Goal: Task Accomplishment & Management: Complete application form

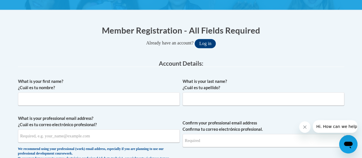
scroll to position [98, 0]
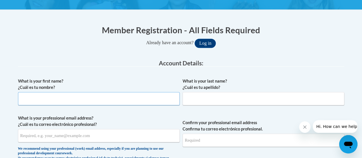
click at [126, 94] on input "What is your first name? ¿Cuál es tu nombre?" at bounding box center [99, 98] width 162 height 13
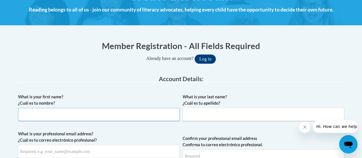
scroll to position [0, 0]
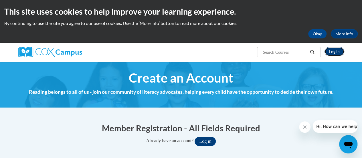
click at [333, 50] on link "Log In" at bounding box center [334, 51] width 20 height 9
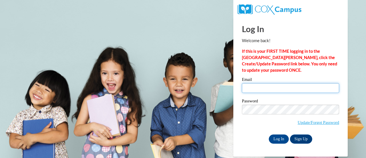
click at [294, 89] on input "Email" at bounding box center [290, 88] width 97 height 10
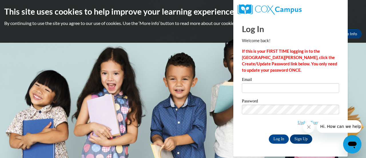
click at [307, 125] on icon "Close message from company" at bounding box center [308, 126] width 5 height 5
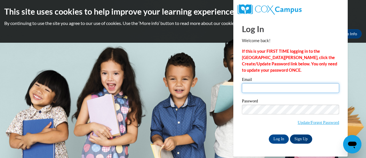
click at [305, 85] on input "Email" at bounding box center [290, 88] width 97 height 10
click at [305, 85] on input "carleyg" at bounding box center [290, 88] width 97 height 10
type input "[PERSON_NAME][EMAIL_ADDRESS][PERSON_NAME][DOMAIN_NAME]"
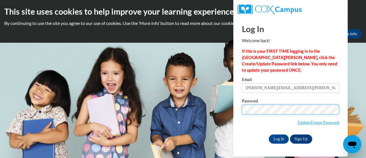
click at [269, 134] on input "Log In" at bounding box center [279, 138] width 20 height 9
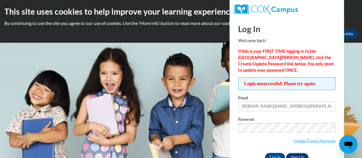
click at [298, 155] on link "Sign Up" at bounding box center [297, 157] width 22 height 9
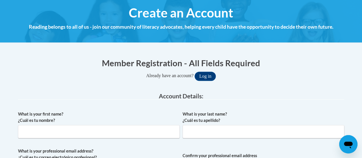
scroll to position [103, 0]
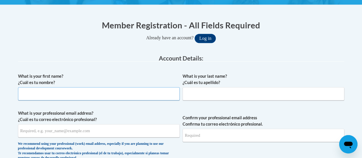
click at [157, 90] on input "What is your first name? ¿Cuál es tu nombre?" at bounding box center [99, 93] width 162 height 13
type input "Carley"
type input "Garofalo"
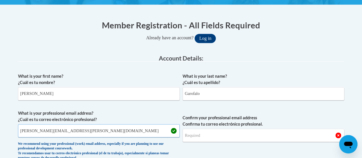
type input "carley.garofalo@rusd.org"
click at [219, 141] on input "Confirm your professional email address Confirma tu correo electrónico profesio…" at bounding box center [264, 134] width 162 height 13
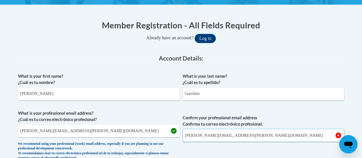
type input "carley.garofalo@rusd.org"
click at [253, 123] on label "Confirm your professional email address Confirma tu correo electrónico profesio…" at bounding box center [264, 120] width 162 height 13
click at [253, 128] on input "carley.garofalo@rusd.org" at bounding box center [264, 134] width 162 height 13
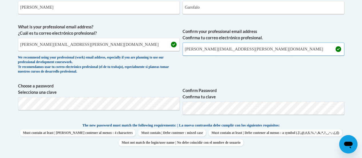
scroll to position [189, 0]
click at [199, 83] on span "Confirm Password Confirma tu clave" at bounding box center [264, 100] width 162 height 36
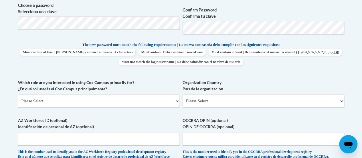
scroll to position [270, 0]
click at [124, 100] on select "Please Select College/University | Colegio/Universidad Community/Nonprofit Part…" at bounding box center [99, 100] width 162 height 13
select select "fbf2d438-af2f-41f8-98f1-81c410e29de3"
click at [18, 94] on select "Please Select College/University | Colegio/Universidad Community/Nonprofit Part…" at bounding box center [99, 100] width 162 height 13
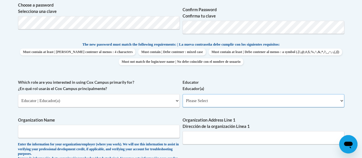
click at [212, 104] on select "Please Select Early Learning/Daycare Teacher/Family Home Care Provider | Maestr…" at bounding box center [264, 100] width 162 height 13
select select "8e40623d-54d0-45cd-9f92-5df65cd3f8cf"
click at [183, 94] on select "Please Select Early Learning/Daycare Teacher/Family Home Care Provider | Maestr…" at bounding box center [264, 100] width 162 height 13
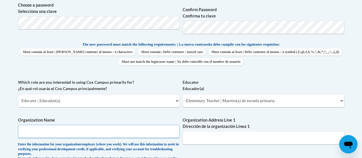
click at [81, 136] on input "Organization Name" at bounding box center [99, 130] width 162 height 13
click at [111, 120] on label "Organization Name" at bounding box center [99, 120] width 162 height 6
click at [111, 124] on input "RUSD" at bounding box center [99, 130] width 162 height 13
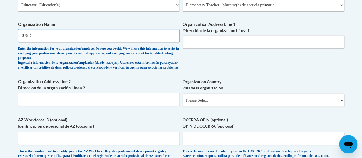
scroll to position [368, 0]
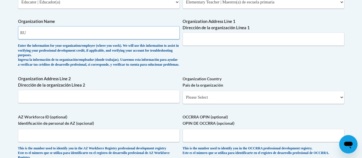
type input "R"
type input "SC Johnson"
click at [201, 25] on label "Organization Address Line 1 Dirección de la organización Línea 1" at bounding box center [264, 24] width 162 height 13
click at [201, 32] on input "Organization Address Line 1 Dirección de la organización Línea 1" at bounding box center [264, 38] width 162 height 13
paste input "2420 Kentucky St, Racine, WI 53405"
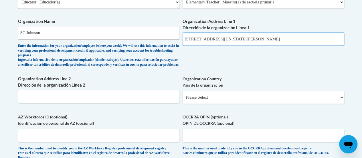
drag, startPoint x: 269, startPoint y: 39, endPoint x: 217, endPoint y: 39, distance: 52.1
click at [217, 39] on input "2420 Kentucky St, Racine, WI 53405" at bounding box center [264, 38] width 162 height 13
type input "2420 Kentucky St"
click at [221, 97] on select "Please Select United States | Estados Unidos Outside of the United States | Fue…" at bounding box center [264, 96] width 162 height 13
select select "ad49bcad-a171-4b2e-b99c-48b446064914"
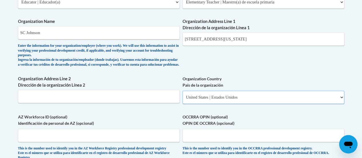
click at [183, 95] on select "Please Select United States | Estados Unidos Outside of the United States | Fue…" at bounding box center [264, 96] width 162 height 13
select select
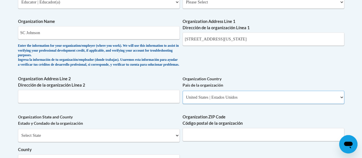
scroll to position [407, 0]
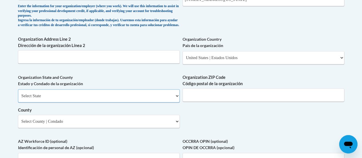
click at [128, 97] on select "Select State Alabama Alaska Arizona Arkansas California Colorado Connecticut De…" at bounding box center [99, 95] width 162 height 13
select select "Wisconsin"
click at [18, 93] on select "Select State Alabama Alaska Arizona Arkansas California Colorado Connecticut De…" at bounding box center [99, 95] width 162 height 13
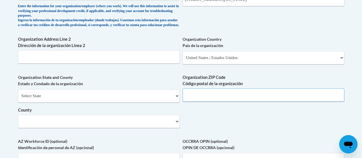
click at [227, 100] on input "Organization ZIP Code Código postal de la organización" at bounding box center [264, 94] width 162 height 13
paste input ", Racine, WI 53405"
drag, startPoint x: 209, startPoint y: 99, endPoint x: 167, endPoint y: 99, distance: 42.4
type input "53405"
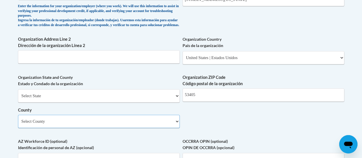
click at [153, 127] on select "Select County Adams Ashland Barron Bayfield Brown Buffalo Burnett Calumet Chipp…" at bounding box center [99, 120] width 162 height 13
select select "Racine"
click at [18, 119] on select "Select County Adams Ashland Barron Bayfield Brown Buffalo Burnett Calumet Chipp…" at bounding box center [99, 120] width 162 height 13
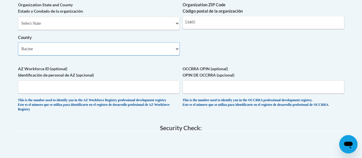
scroll to position [484, 0]
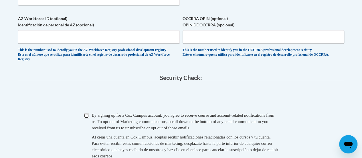
click at [87, 118] on input "Checkbox" at bounding box center [86, 115] width 5 height 5
checkbox input "true"
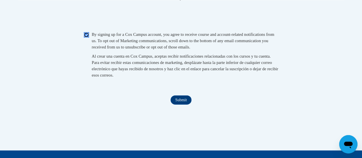
scroll to position [611, 0]
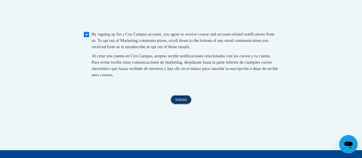
click at [183, 104] on input "Submit" at bounding box center [181, 99] width 21 height 9
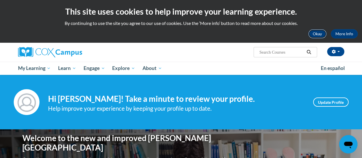
click at [316, 35] on button "Okay" at bounding box center [317, 33] width 18 height 9
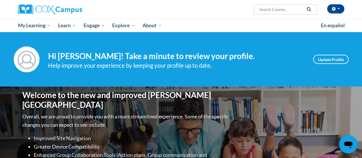
click at [328, 54] on div "Your profile Hi Carley Garofalo! Take a minute to review your profile. Help imp…" at bounding box center [181, 59] width 335 height 26
click at [330, 58] on link "Update Profile" at bounding box center [330, 59] width 35 height 9
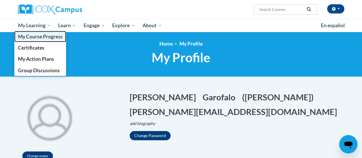
click at [33, 38] on span "My Course Progress" at bounding box center [40, 36] width 45 height 6
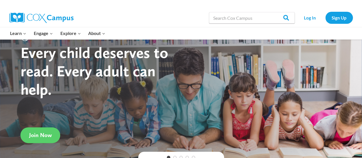
scroll to position [19, 0]
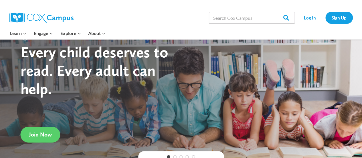
click at [175, 83] on h1 "Every child deserves to read. Every adult can help." at bounding box center [101, 70] width 161 height 55
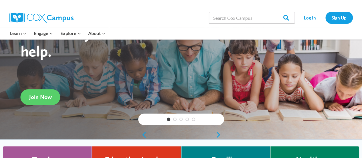
scroll to position [0, 0]
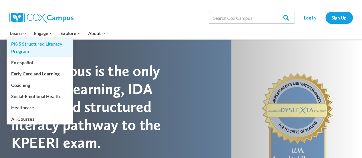
click at [35, 47] on link "PK-5 Structured Literacy Program" at bounding box center [40, 47] width 67 height 18
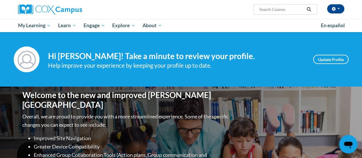
click at [212, 121] on p "Overall, we are proud to provide you with a more streamlined experience. Some o…" at bounding box center [125, 120] width 207 height 17
click at [336, 57] on link "Update Profile" at bounding box center [330, 59] width 35 height 9
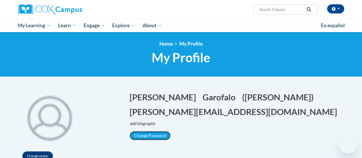
click at [144, 136] on button "Change Password" at bounding box center [150, 135] width 41 height 9
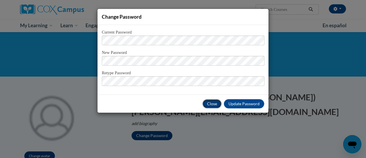
click at [212, 102] on button "Close" at bounding box center [212, 103] width 19 height 9
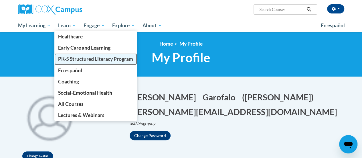
click at [83, 58] on span "PK-5 Structured Literacy Program" at bounding box center [95, 59] width 75 height 6
